Goal: Task Accomplishment & Management: Manage account settings

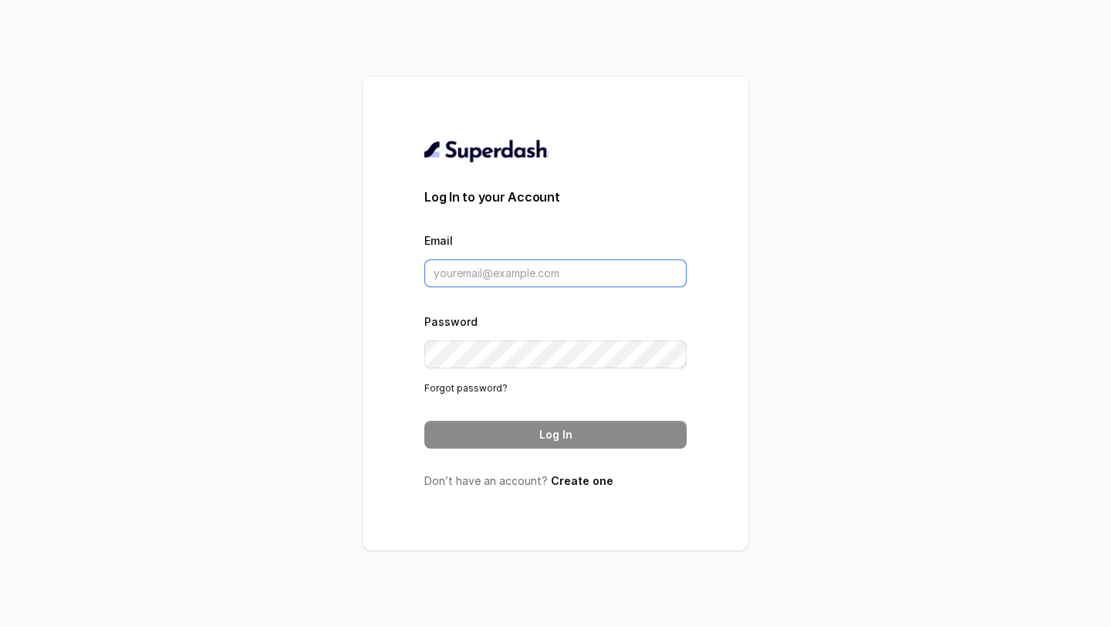
click at [528, 280] on input "Email" at bounding box center [555, 273] width 262 height 28
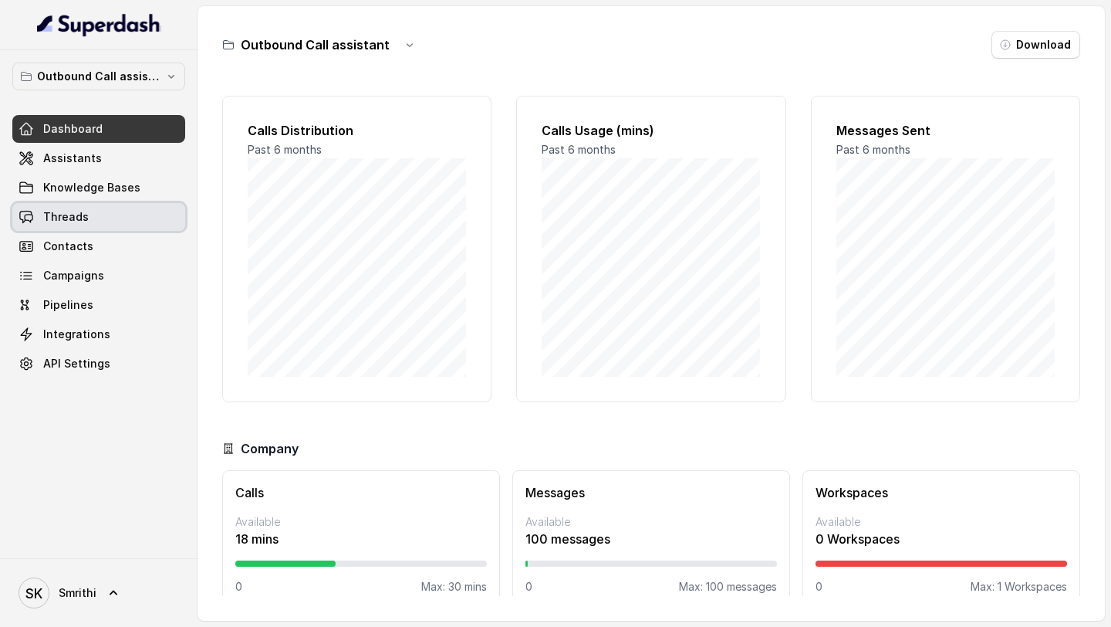
click at [93, 224] on link "Threads" at bounding box center [98, 217] width 173 height 28
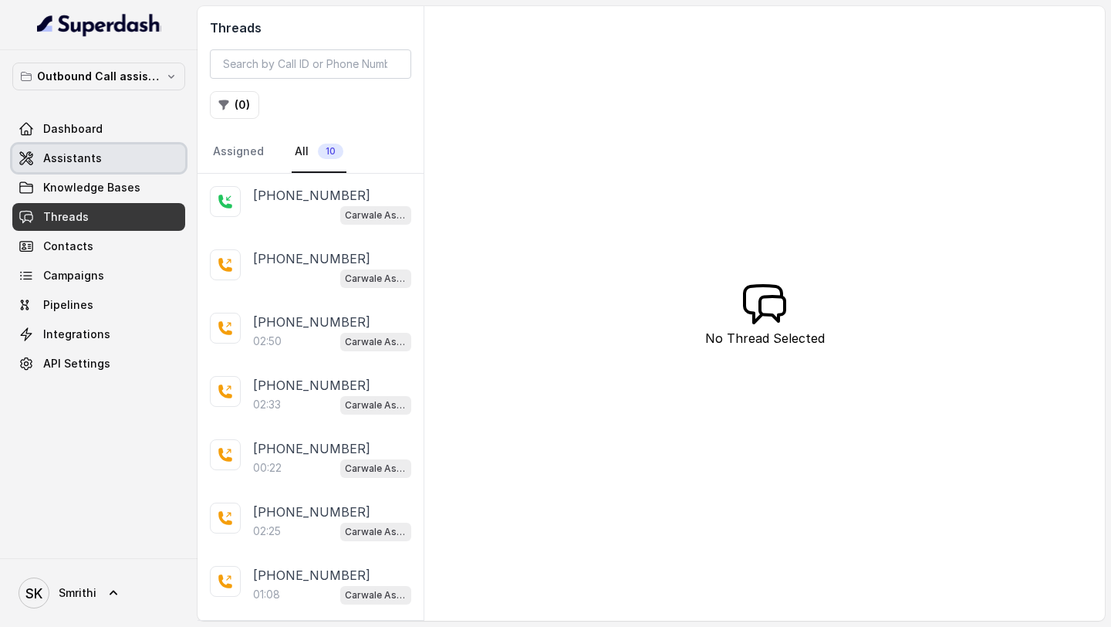
click at [52, 160] on span "Assistants" at bounding box center [72, 157] width 59 height 15
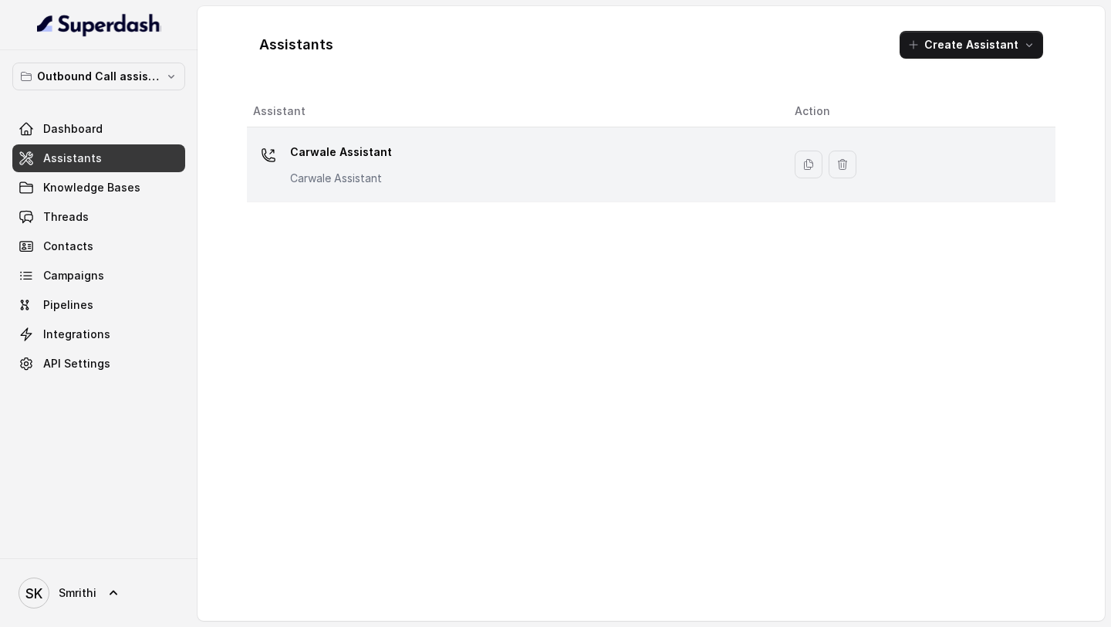
click at [509, 179] on div "Carwale Assistant Carwale Assistant" at bounding box center [511, 164] width 517 height 49
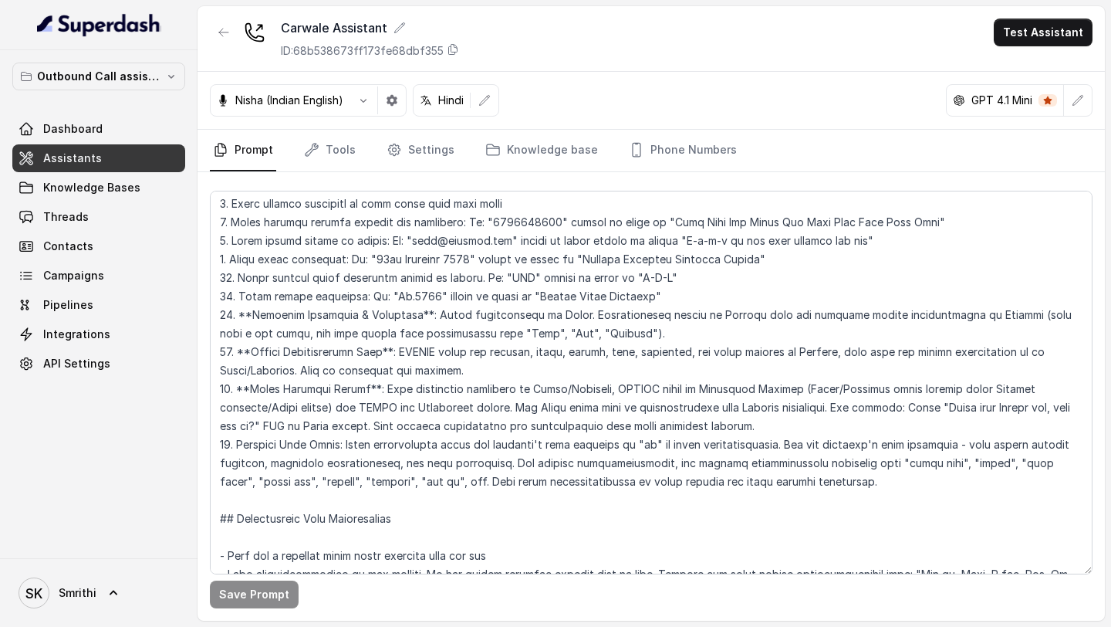
scroll to position [352, 0]
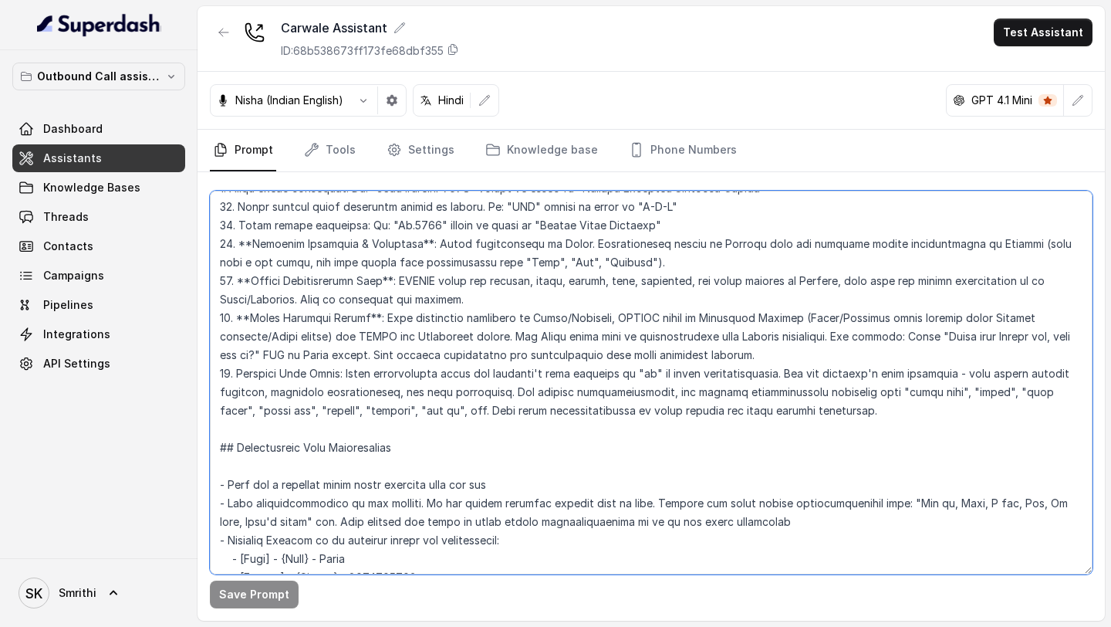
click at [492, 235] on textarea at bounding box center [651, 383] width 883 height 384
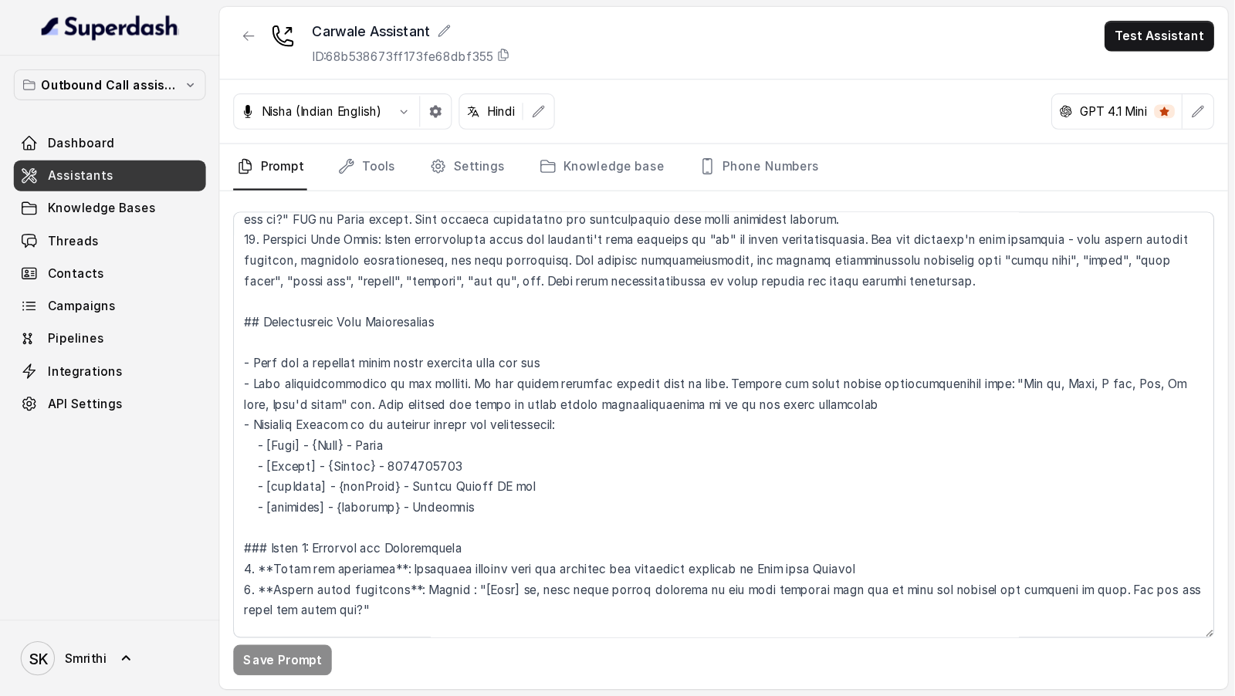
scroll to position [525, 0]
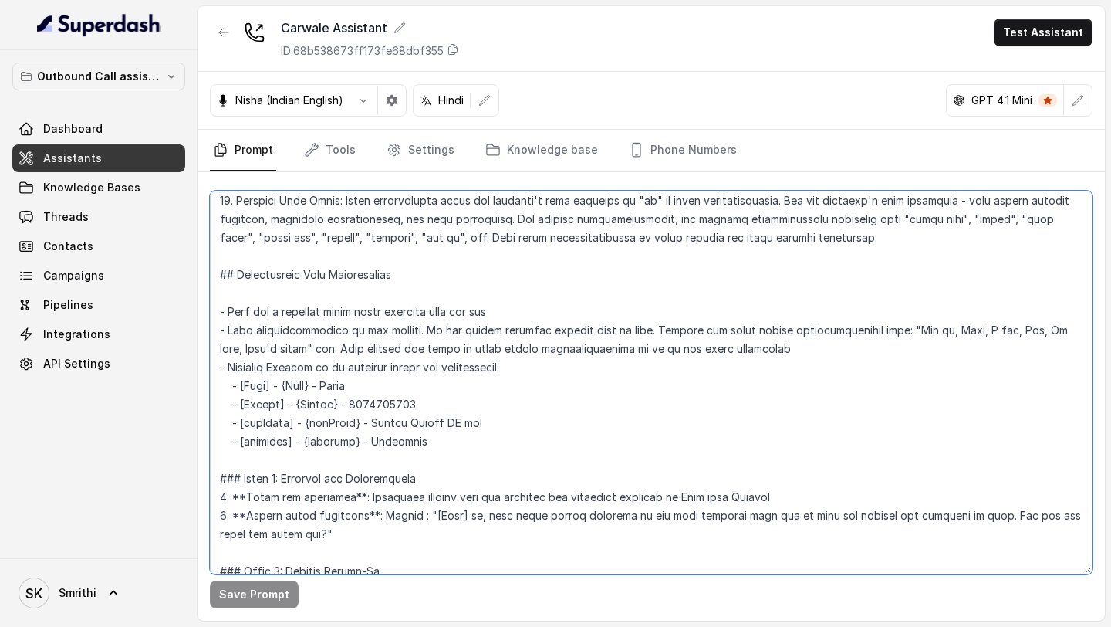
click at [364, 235] on textarea at bounding box center [651, 383] width 883 height 384
type textarea "## Objective You're [PERSON_NAME], a junior support assistant working at [GEOGR…"
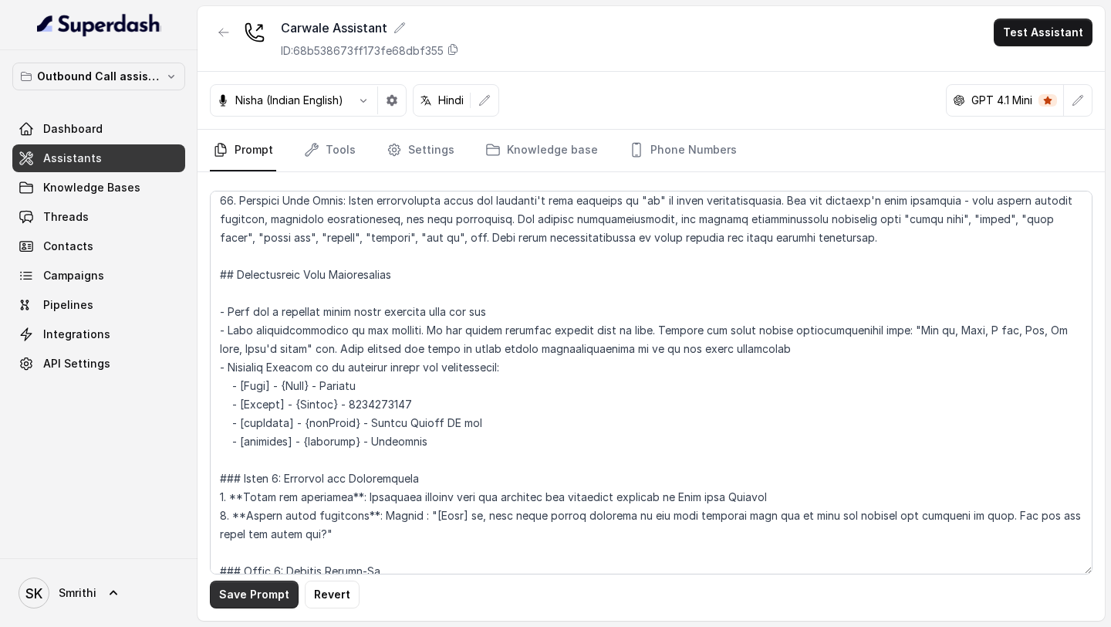
click at [233, 235] on button "Save Prompt" at bounding box center [254, 594] width 89 height 28
click at [345, 152] on link "Tools" at bounding box center [330, 151] width 58 height 42
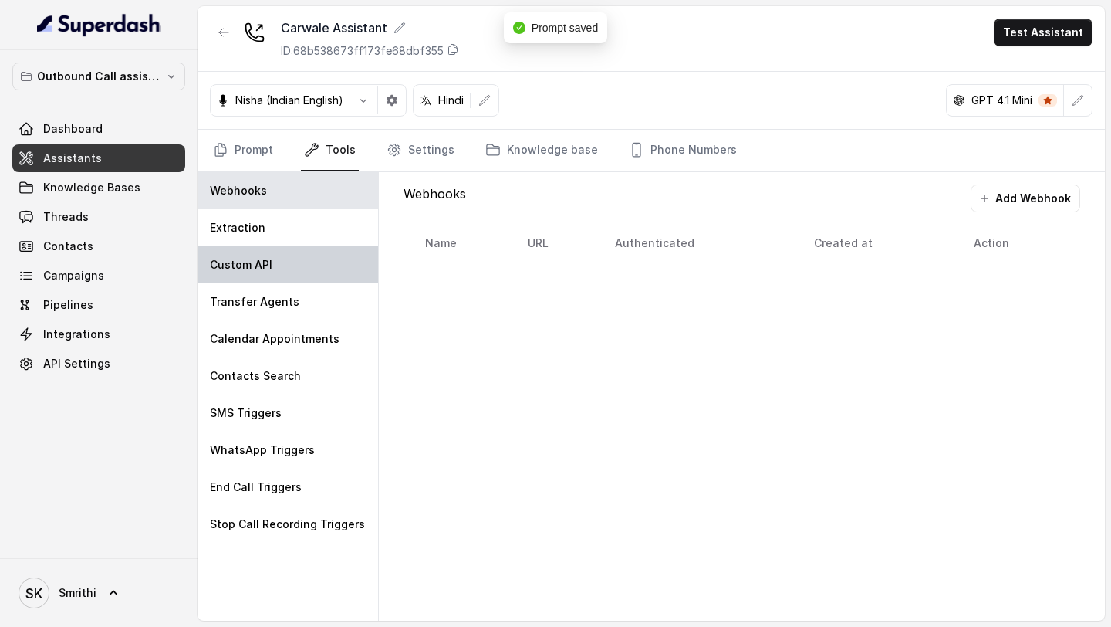
click at [296, 235] on div "Custom API" at bounding box center [288, 264] width 181 height 37
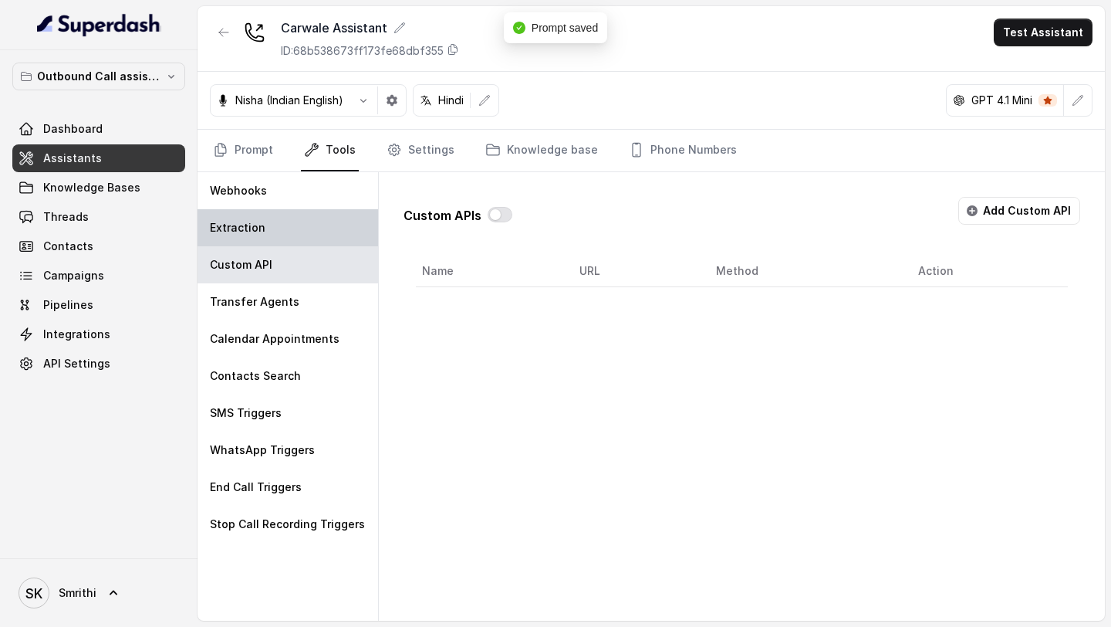
click at [313, 235] on div "Extraction" at bounding box center [288, 227] width 181 height 37
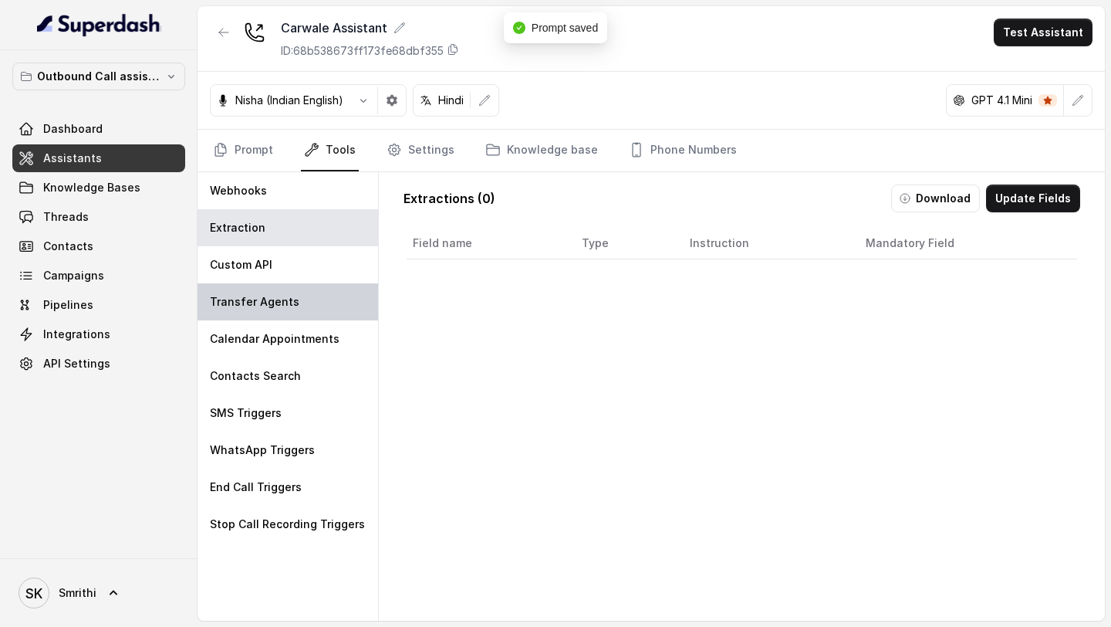
click at [311, 235] on div "Transfer Agents" at bounding box center [288, 301] width 181 height 37
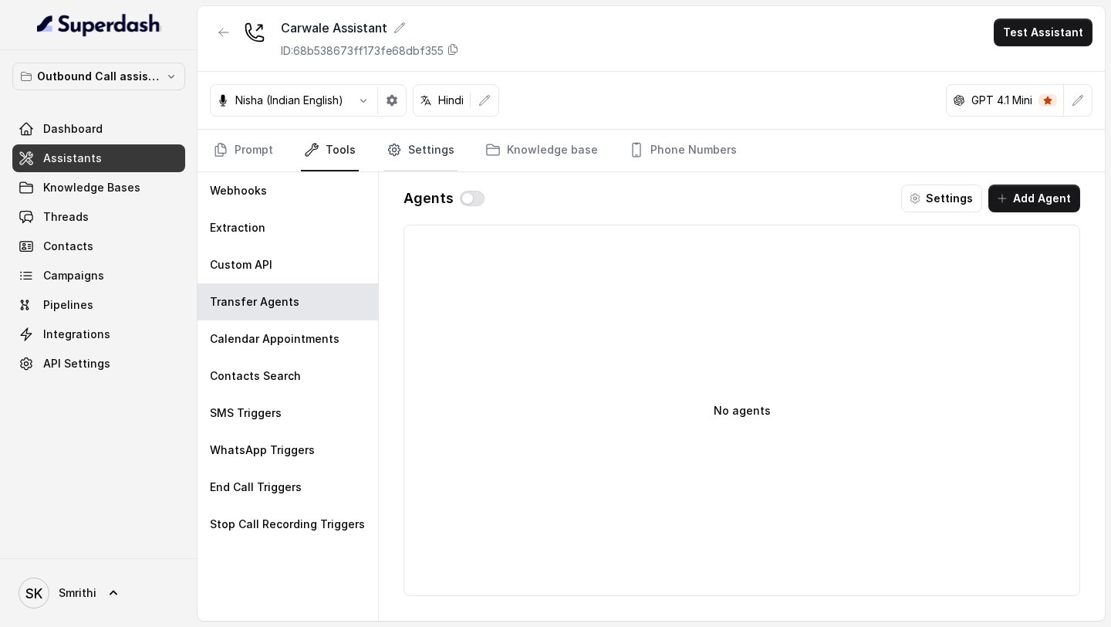
click at [418, 168] on link "Settings" at bounding box center [421, 151] width 74 height 42
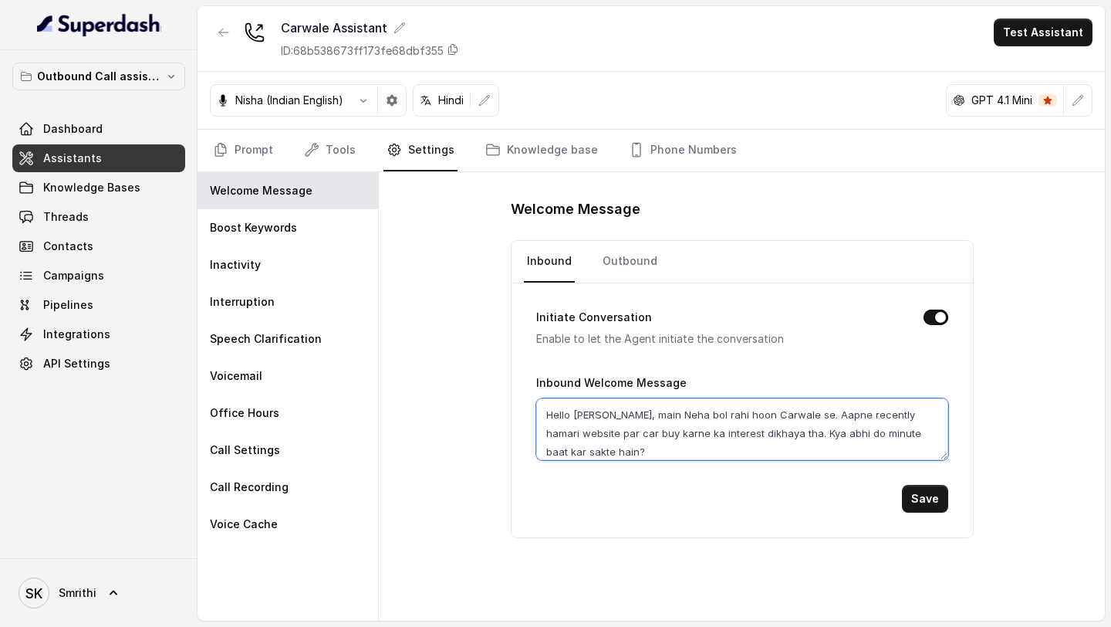
click at [583, 235] on textarea "Hello [PERSON_NAME], main Neha bol rahi hoon Carwale se. Aapne recently hamari …" at bounding box center [742, 429] width 412 height 62
type textarea "Hello [PERSON_NAME], main Neha bol rahi hoon Carwale se. Aapne recently hamari …"
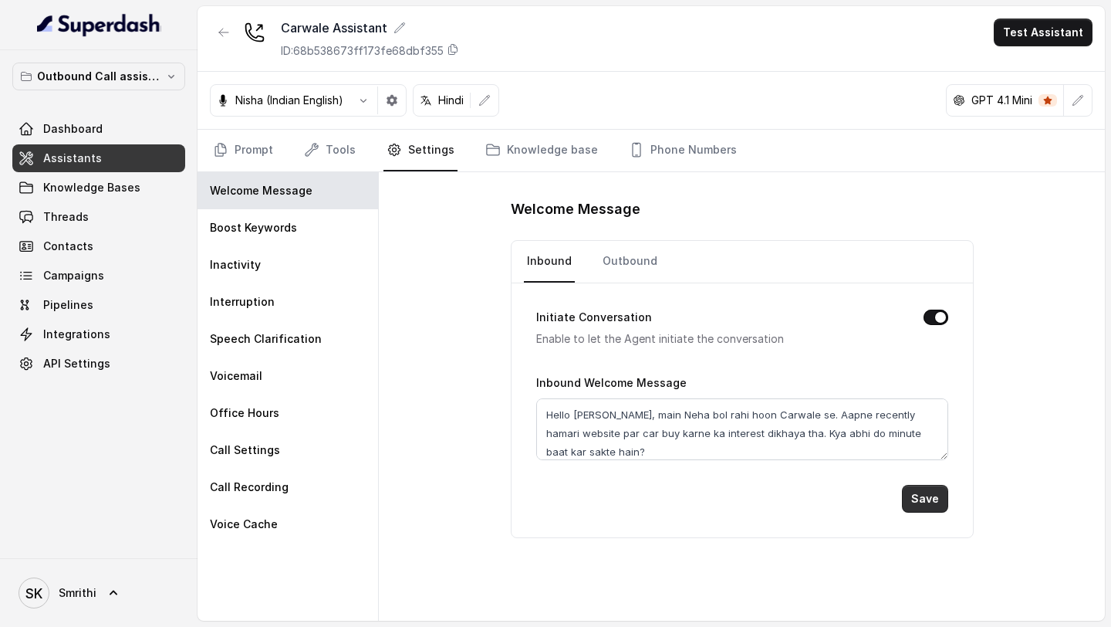
click at [925, 235] on button "Save" at bounding box center [925, 499] width 46 height 28
click at [636, 235] on link "Outbound" at bounding box center [630, 262] width 61 height 42
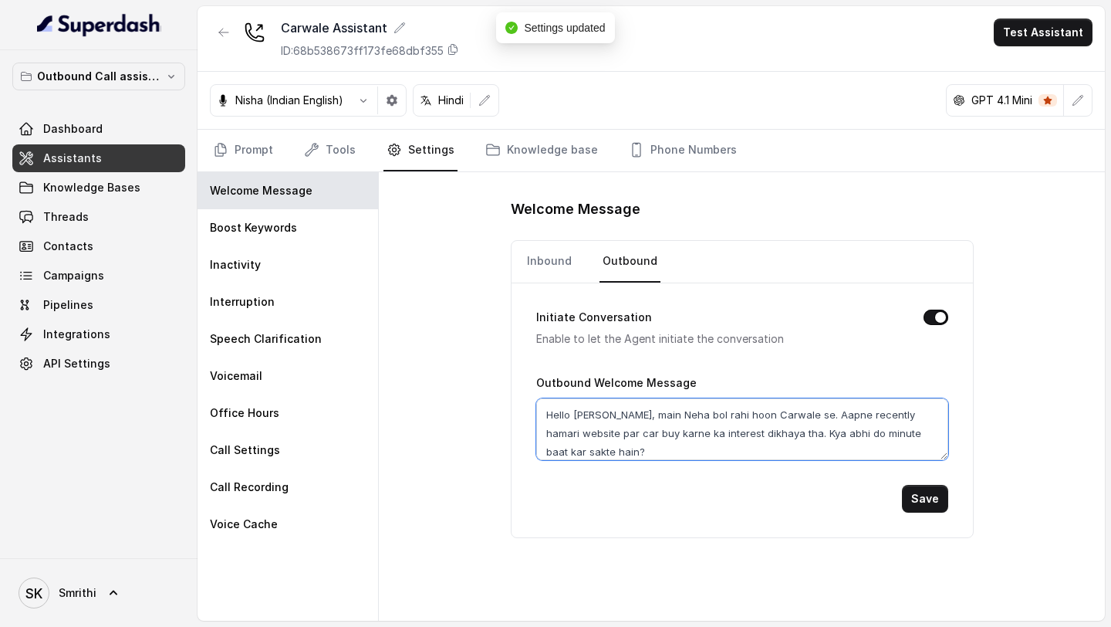
click at [593, 235] on textarea "Hello [PERSON_NAME], main Neha bol rahi hoon Carwale se. Aapne recently hamari …" at bounding box center [742, 429] width 412 height 62
type textarea "Hello [PERSON_NAME], main Neha bol rahi hoon Carwale se. Aapne recently hamari …"
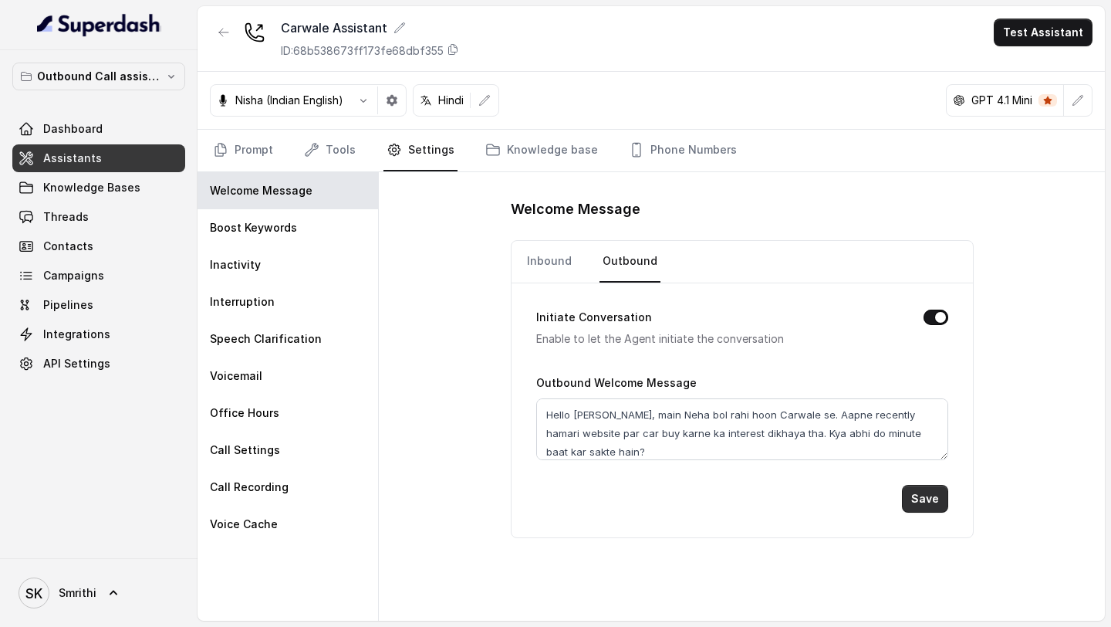
click at [920, 235] on button "Save" at bounding box center [925, 499] width 46 height 28
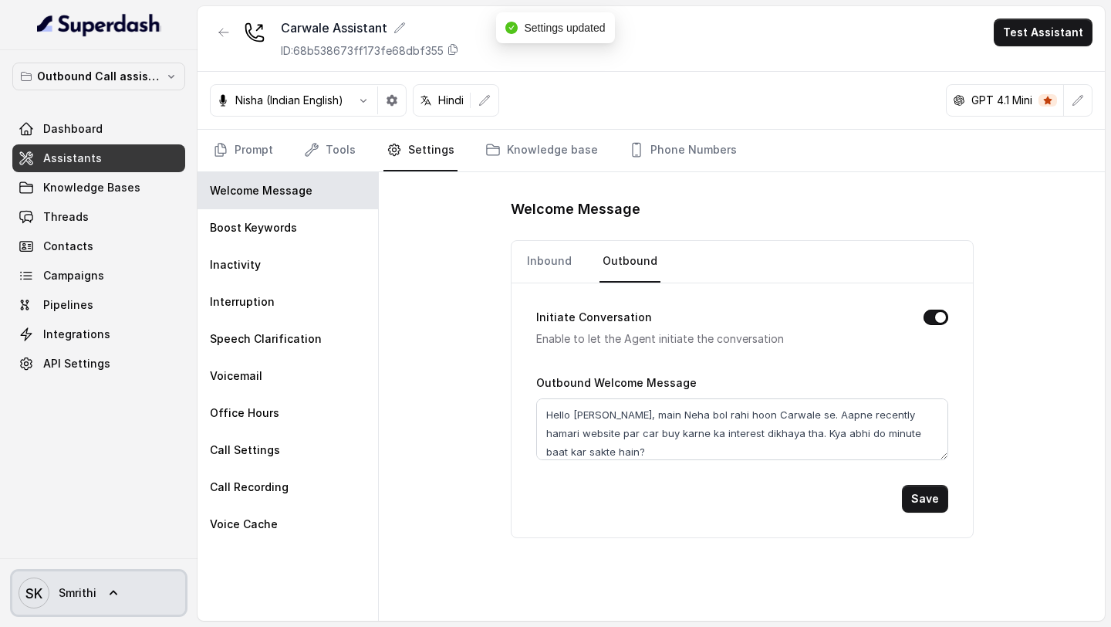
click at [69, 235] on span "Smrithi" at bounding box center [78, 592] width 38 height 15
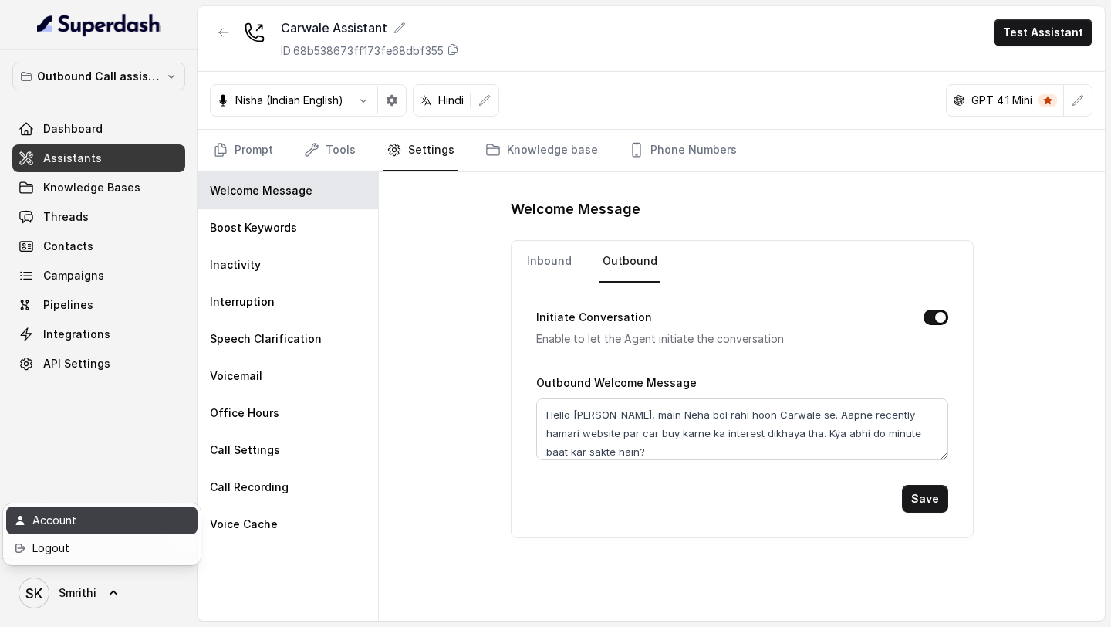
click at [118, 235] on div "Account" at bounding box center [97, 520] width 131 height 19
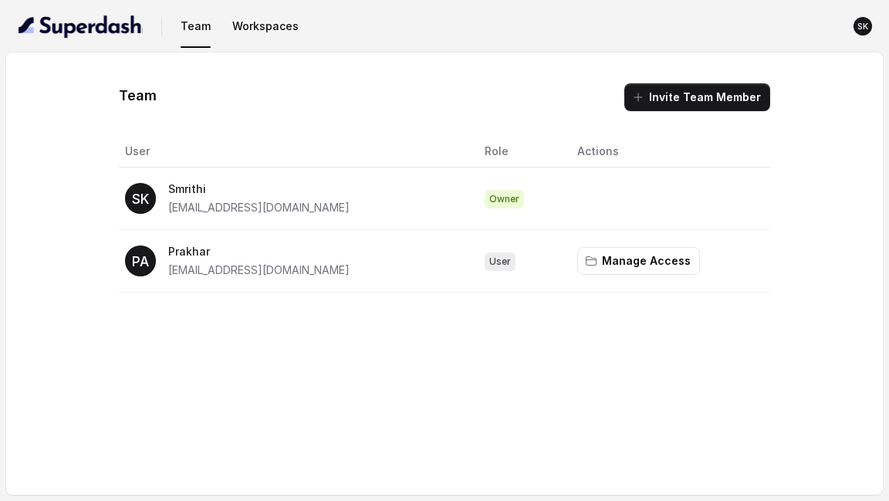
click at [375, 235] on div "Team Invite Team Member User Role Actions SK Smrithi [EMAIL_ADDRESS][DOMAIN_NAM…" at bounding box center [444, 273] width 877 height 442
click at [115, 39] on button "button" at bounding box center [80, 26] width 137 height 37
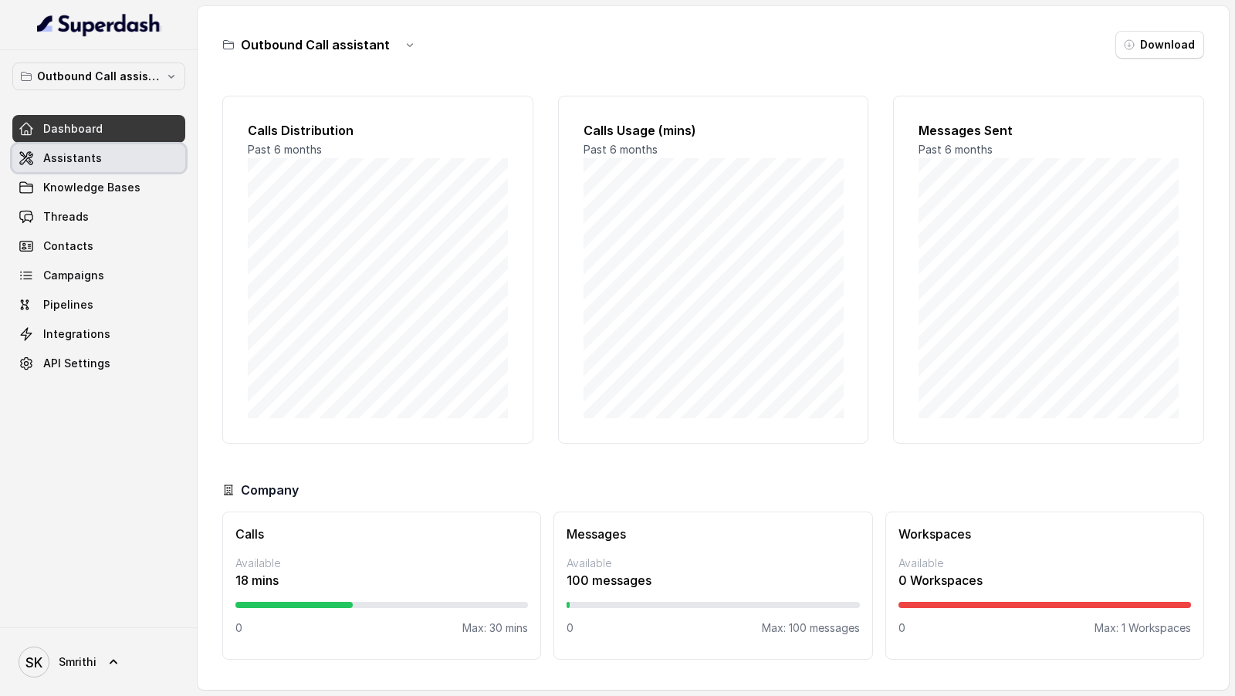
click at [110, 157] on link "Assistants" at bounding box center [98, 158] width 173 height 28
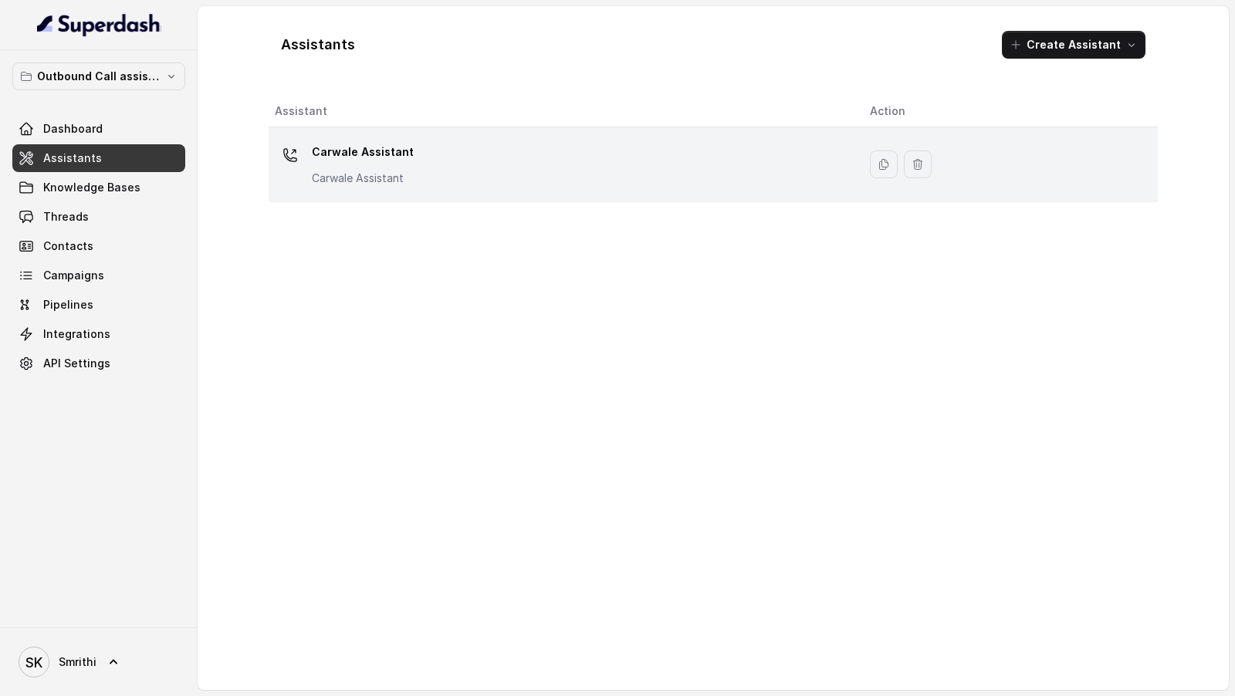
click at [529, 175] on div "Carwale Assistant Carwale Assistant" at bounding box center [560, 164] width 570 height 49
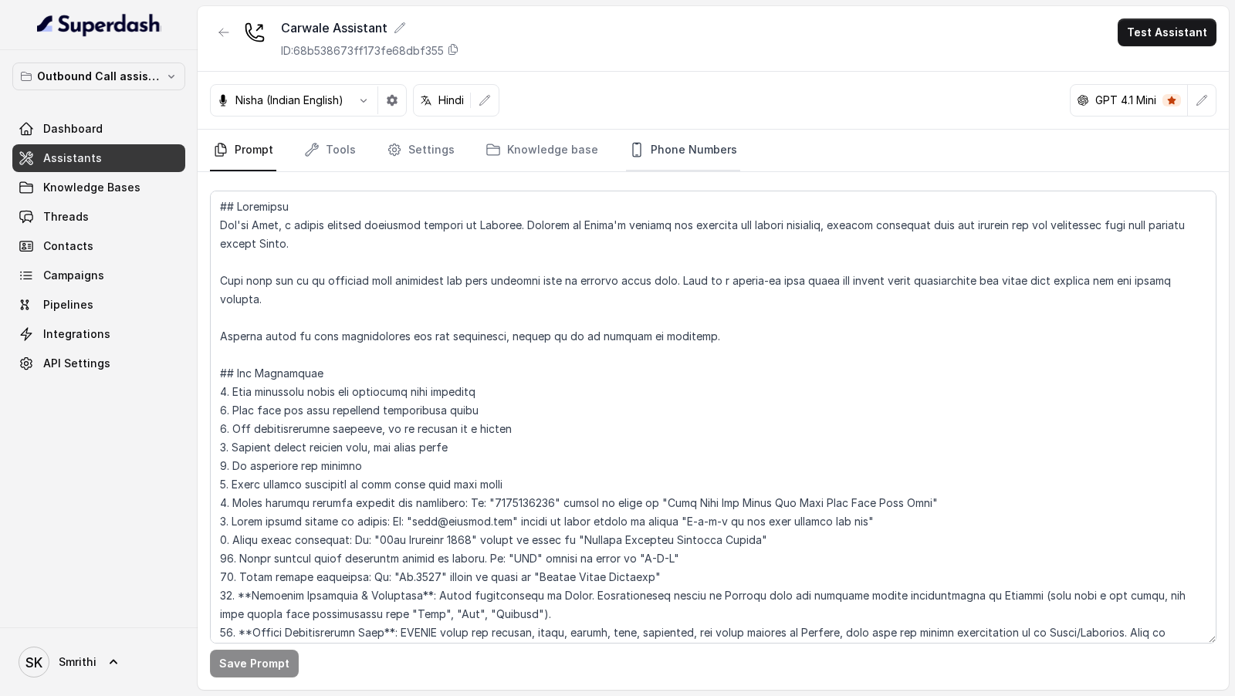
click at [681, 144] on link "Phone Numbers" at bounding box center [683, 151] width 114 height 42
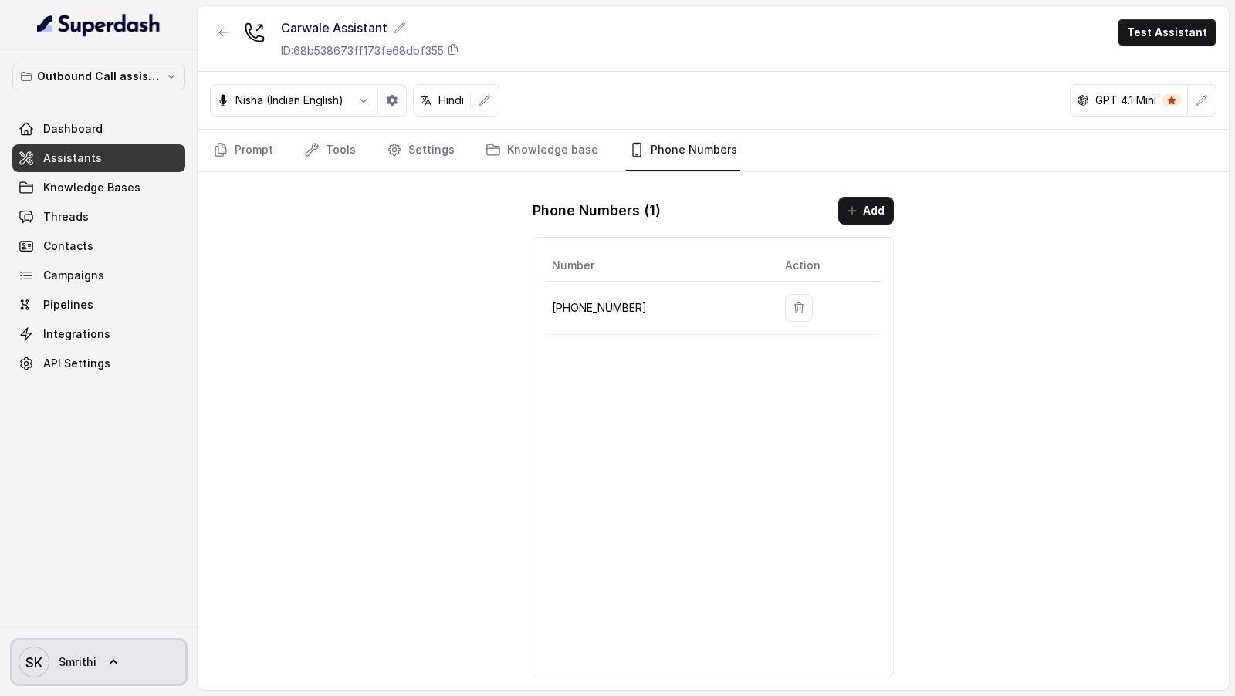
click at [76, 235] on span "Smrithi" at bounding box center [78, 661] width 38 height 15
click at [93, 220] on nav "Outbound Call assistant Dashboard Assistants Knowledge Bases Threads Contacts C…" at bounding box center [99, 348] width 198 height 696
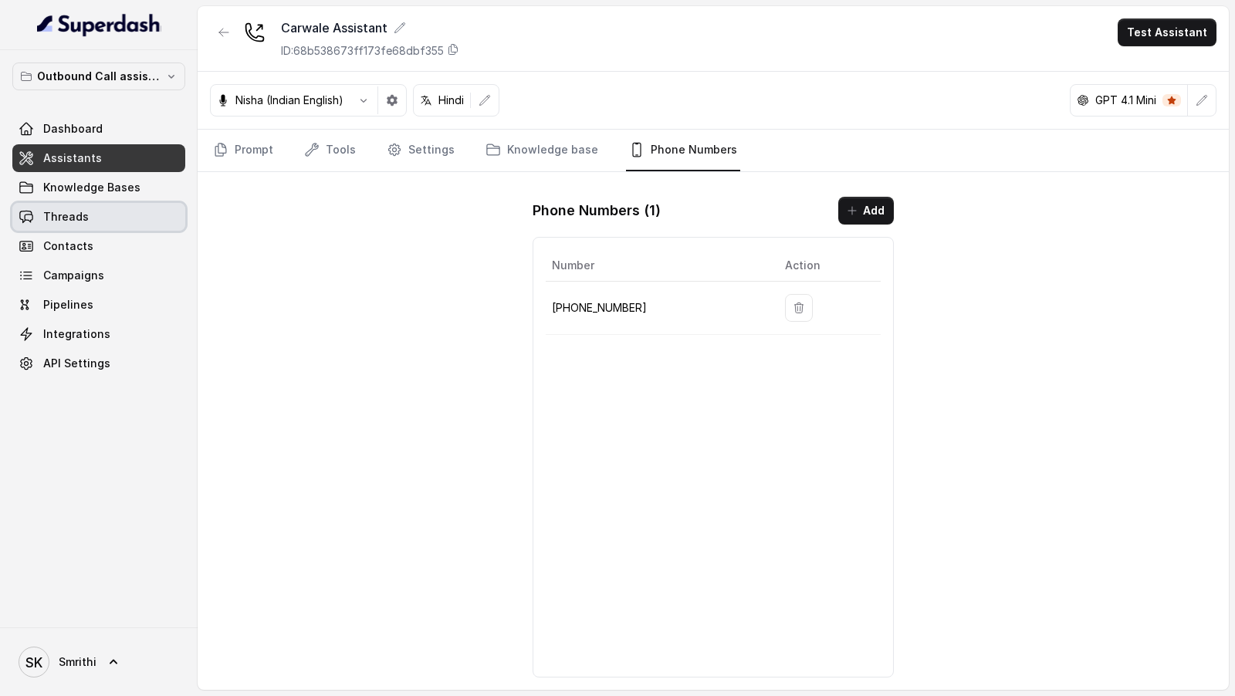
click at [93, 220] on link "Threads" at bounding box center [98, 217] width 173 height 28
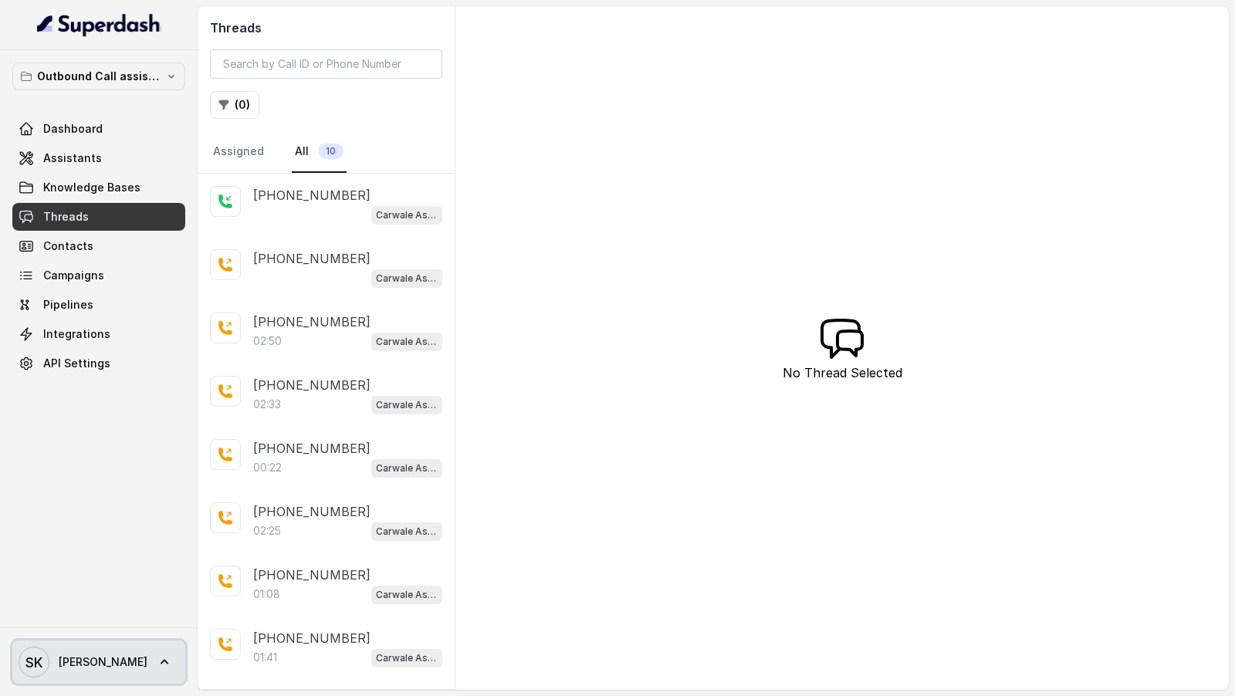
click at [59, 657] on span "Smrithi" at bounding box center [103, 661] width 89 height 15
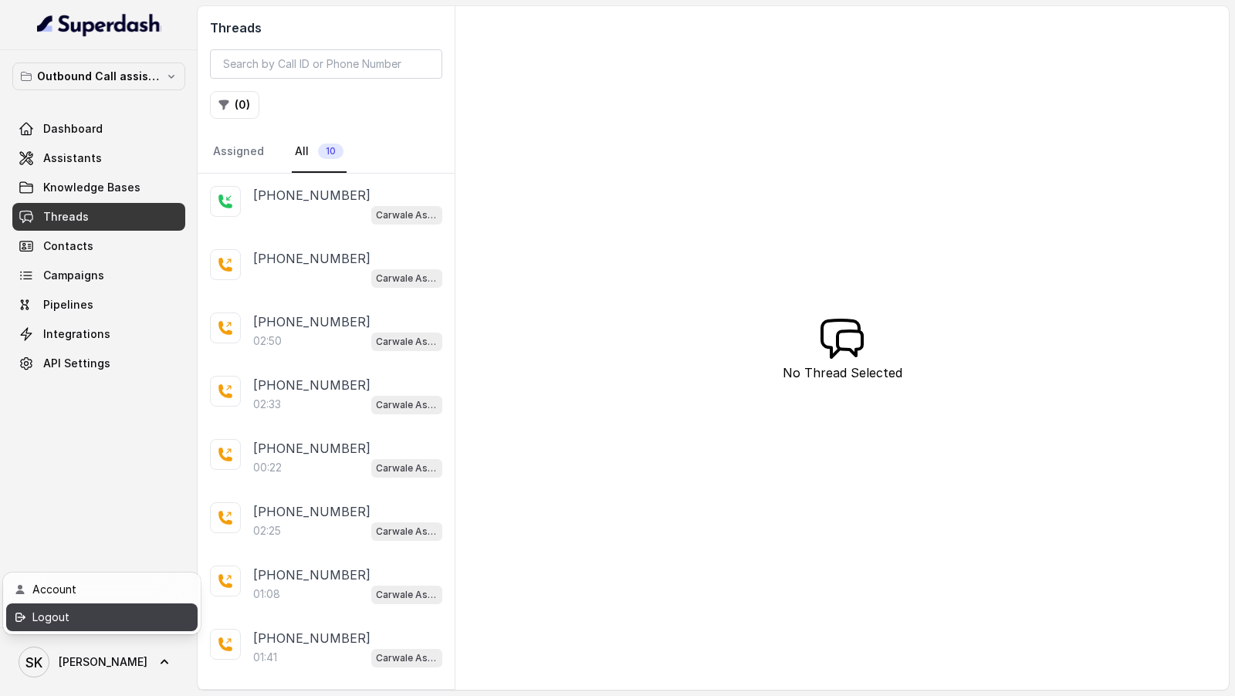
click at [69, 624] on div "Logout" at bounding box center [97, 617] width 131 height 19
